Goal: Find specific fact: Find specific fact

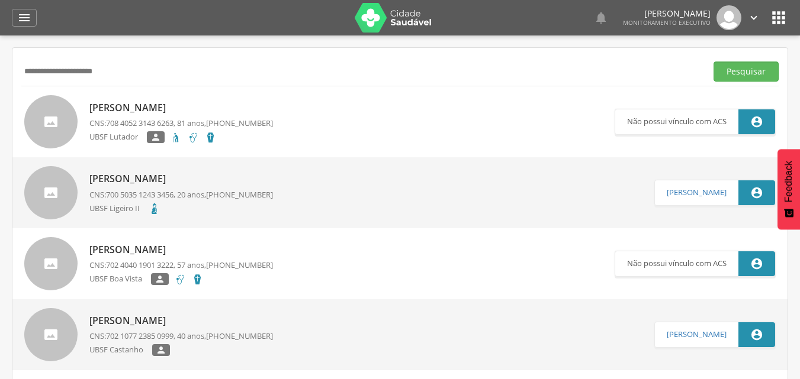
click at [157, 173] on p "[PERSON_NAME]" at bounding box center [180, 179] width 183 height 14
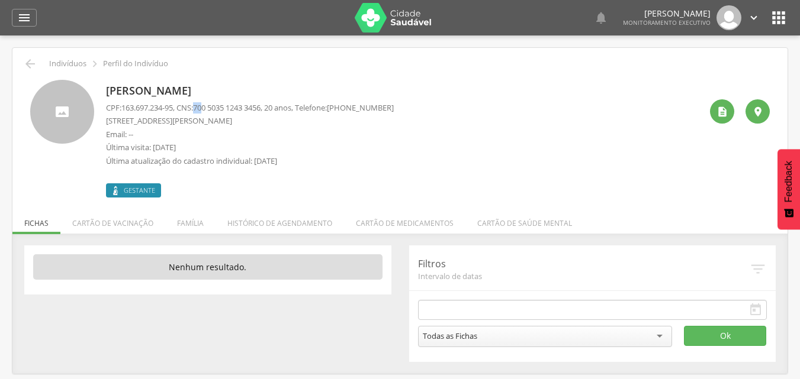
drag, startPoint x: 203, startPoint y: 107, endPoint x: 210, endPoint y: 107, distance: 6.5
click at [210, 107] on span "700 5035 1243 3456" at bounding box center [226, 107] width 67 height 11
drag, startPoint x: 202, startPoint y: 107, endPoint x: 272, endPoint y: 106, distance: 69.9
click at [260, 106] on span "700 5035 1243 3456" at bounding box center [226, 107] width 67 height 11
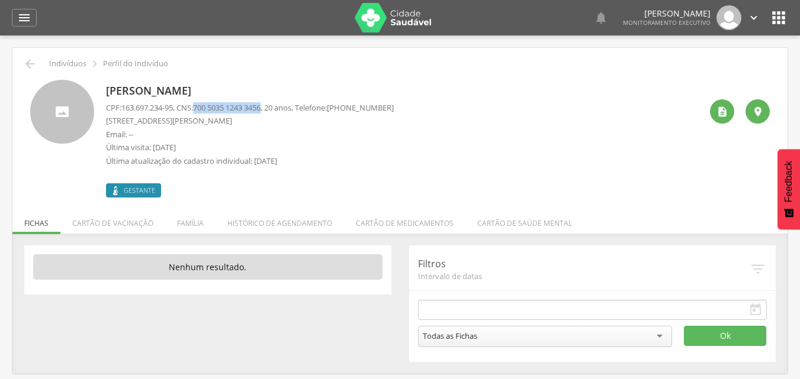
copy span "700 5035 1243 3456"
